Goal: Transaction & Acquisition: Purchase product/service

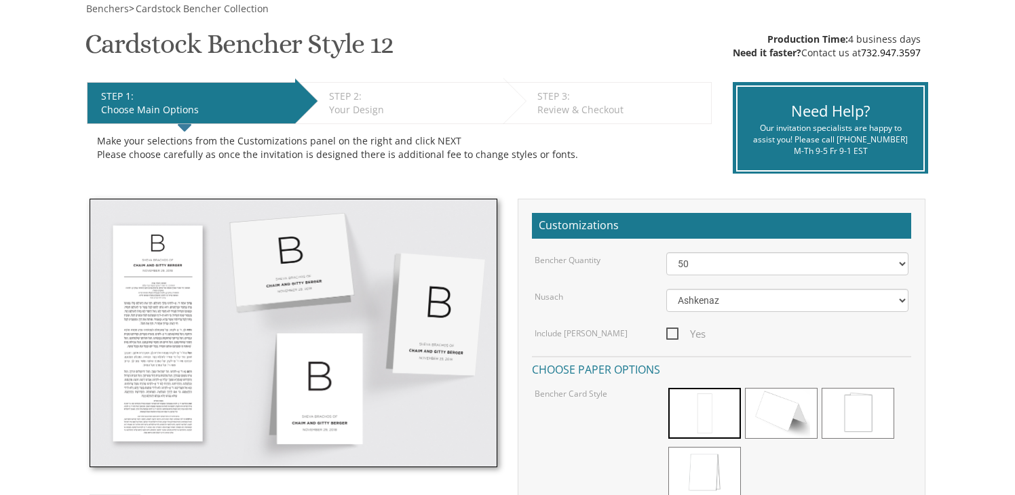
scroll to position [338, 0]
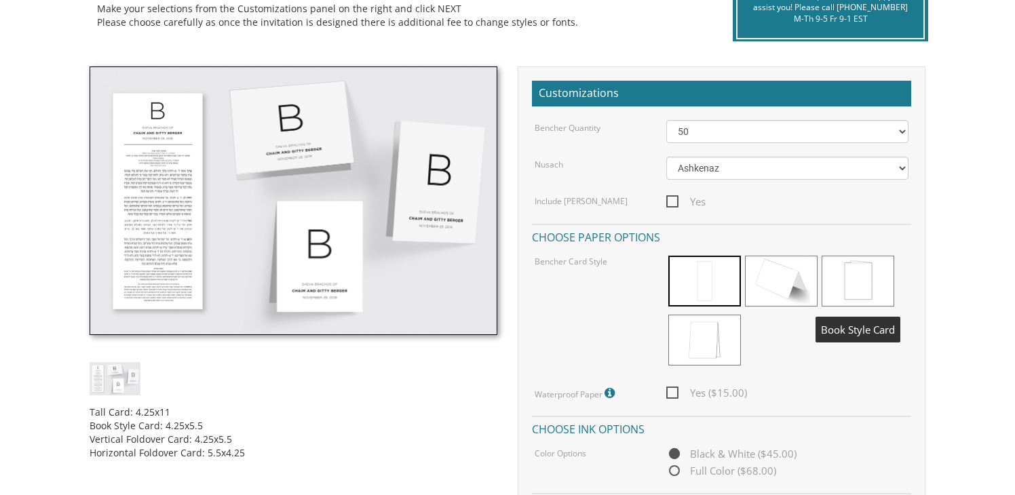
click at [875, 275] on span at bounding box center [857, 281] width 73 height 51
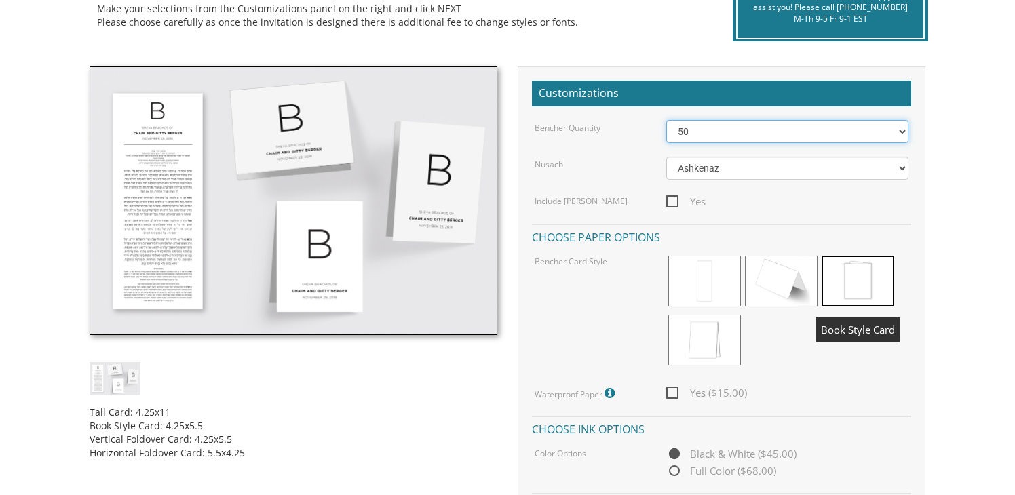
click at [829, 132] on select "50 60 70 80 90 100 125 150 175 200 225 250 275 300 325 350 375 400 425 450 475 …" at bounding box center [787, 131] width 243 height 23
select select "175"
click at [666, 120] on select "50 60 70 80 90 100 125 150 175 200 225 250 275 300 325 350 375 400 425 450 475 …" at bounding box center [787, 131] width 243 height 23
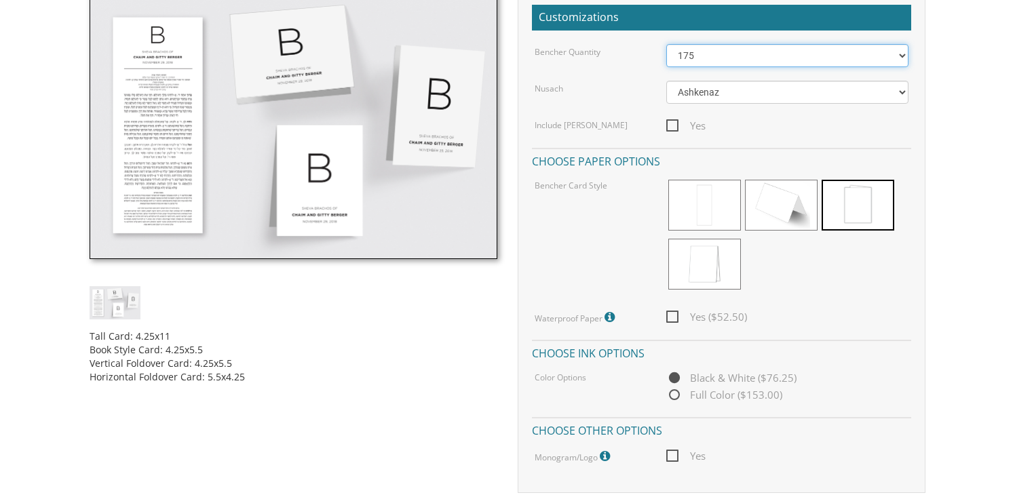
scroll to position [458, 0]
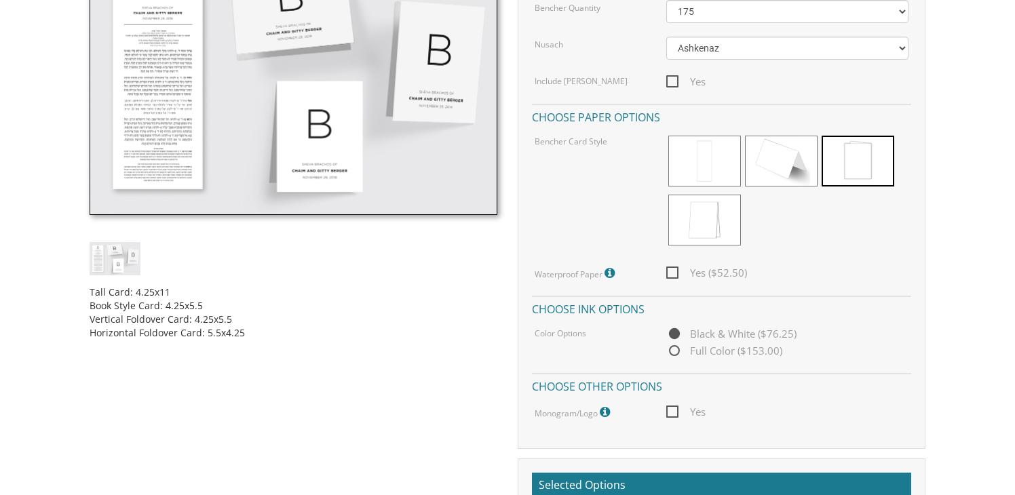
click at [674, 273] on span "Yes ($52.50)" at bounding box center [706, 273] width 81 height 17
click at [674, 273] on input "Yes ($52.50)" at bounding box center [670, 271] width 9 height 9
checkbox input "true"
click at [673, 351] on span "Full Color ($153.00)" at bounding box center [724, 351] width 116 height 17
click at [673, 351] on input "Full Color ($153.00)" at bounding box center [670, 351] width 9 height 9
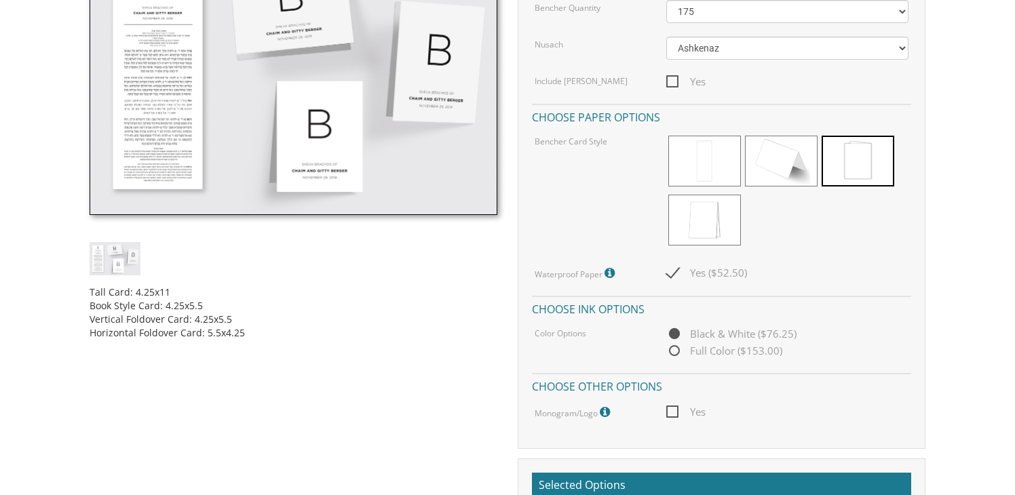
radio input "true"
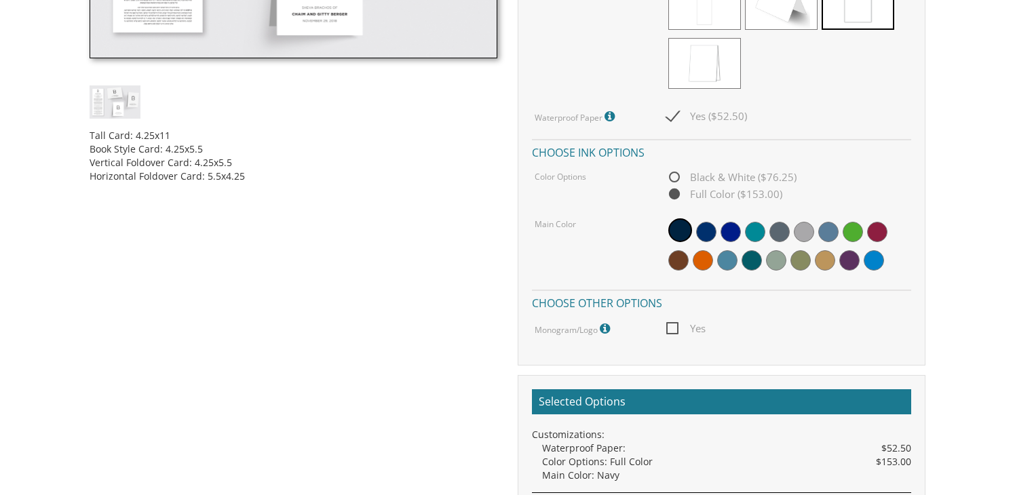
scroll to position [660, 0]
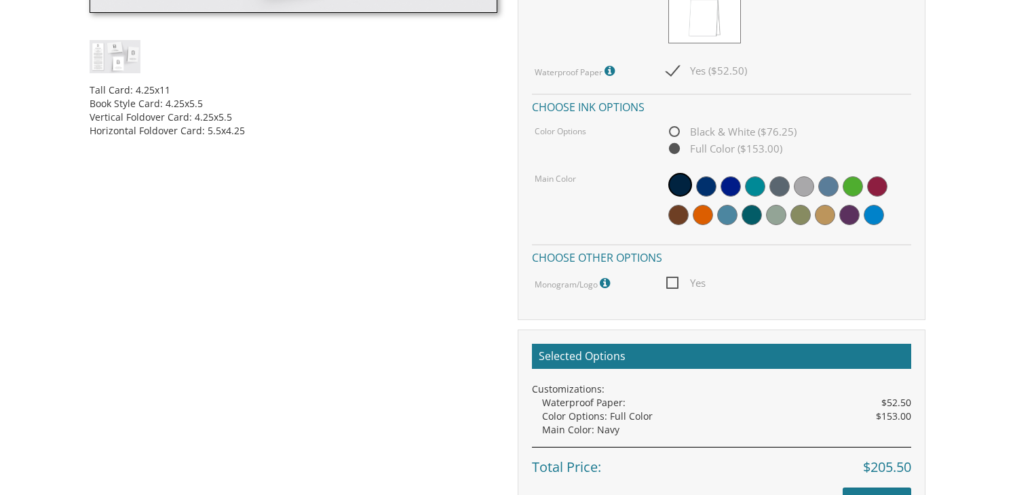
click at [672, 280] on span "Yes" at bounding box center [685, 283] width 39 height 17
click at [672, 280] on input "Yes" at bounding box center [670, 281] width 9 height 9
checkbox input "true"
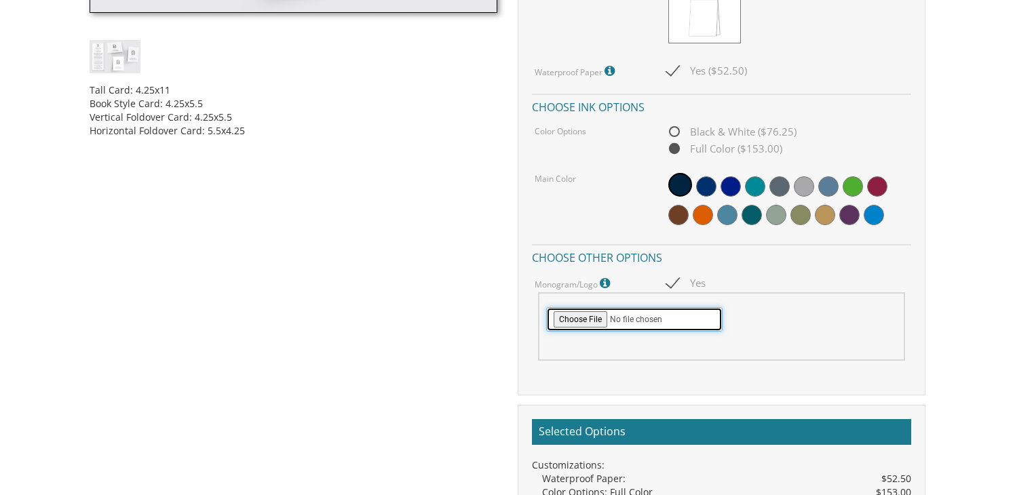
click at [602, 314] on input "file" at bounding box center [634, 319] width 176 height 24
type input "C:\fakepath\Copy of Ariella Chaya (3).png"
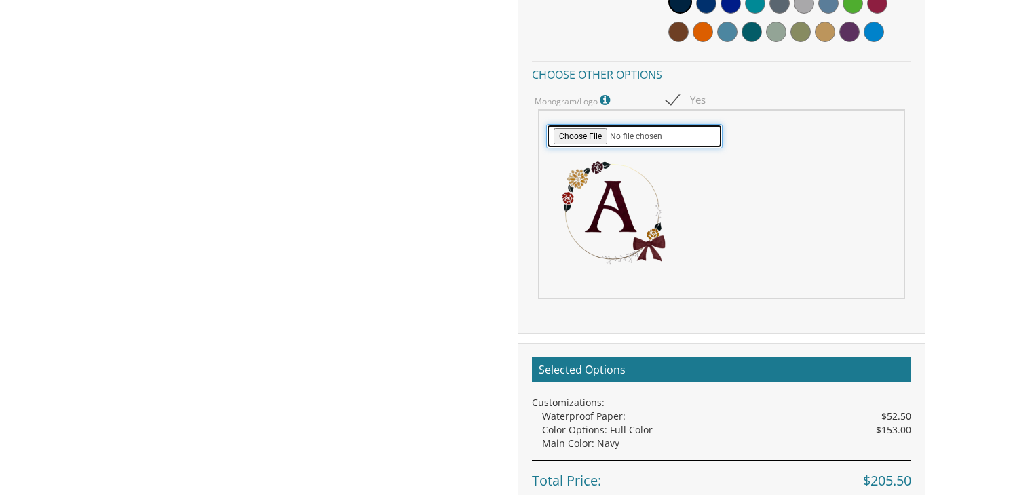
scroll to position [1032, 0]
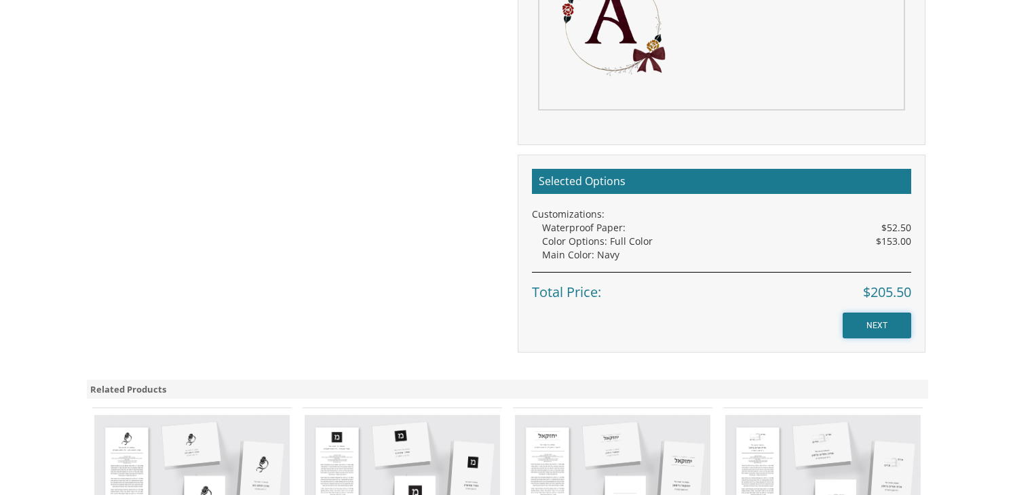
click at [864, 322] on input "NEXT" at bounding box center [876, 326] width 69 height 26
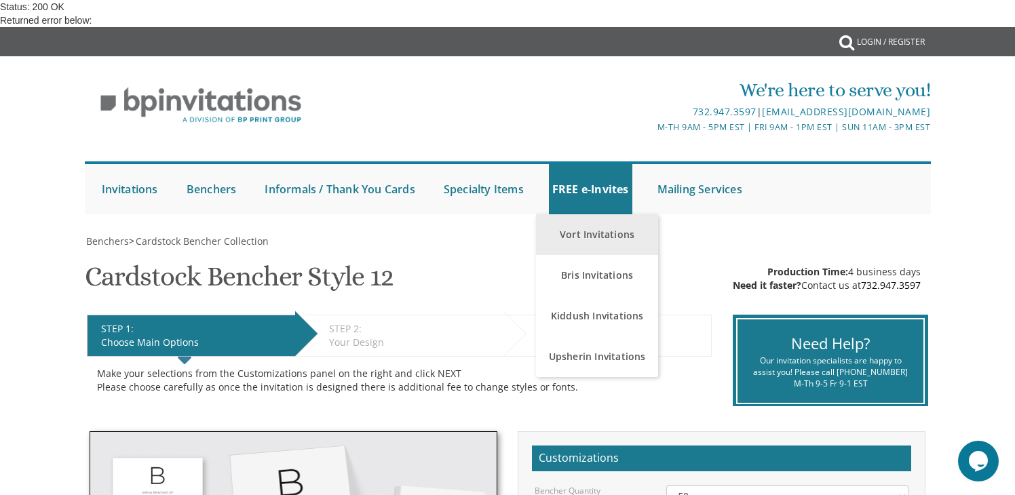
scroll to position [193, 0]
